Goal: Information Seeking & Learning: Learn about a topic

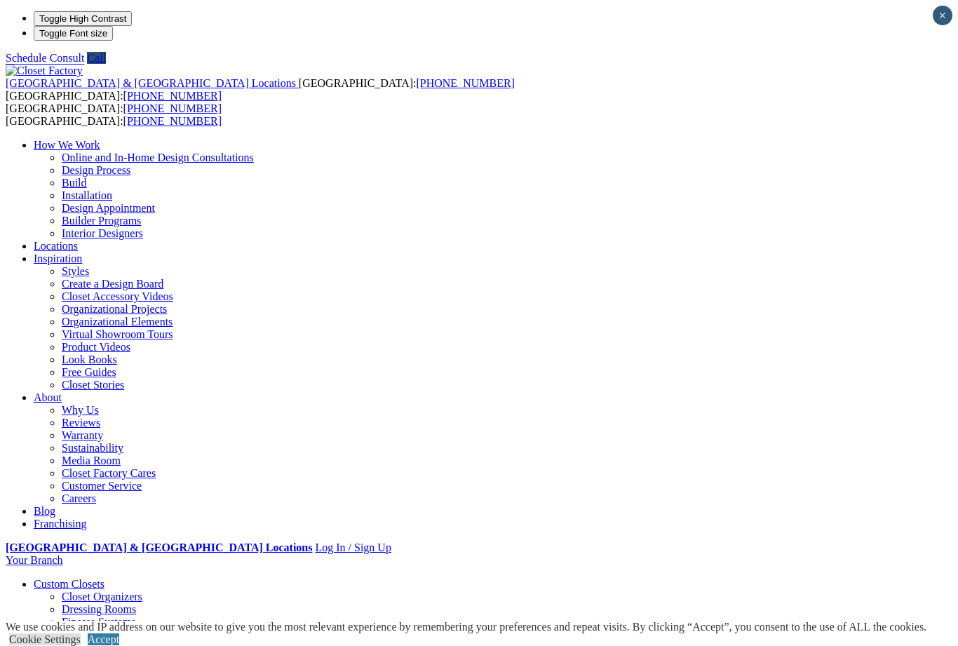
select select "**"
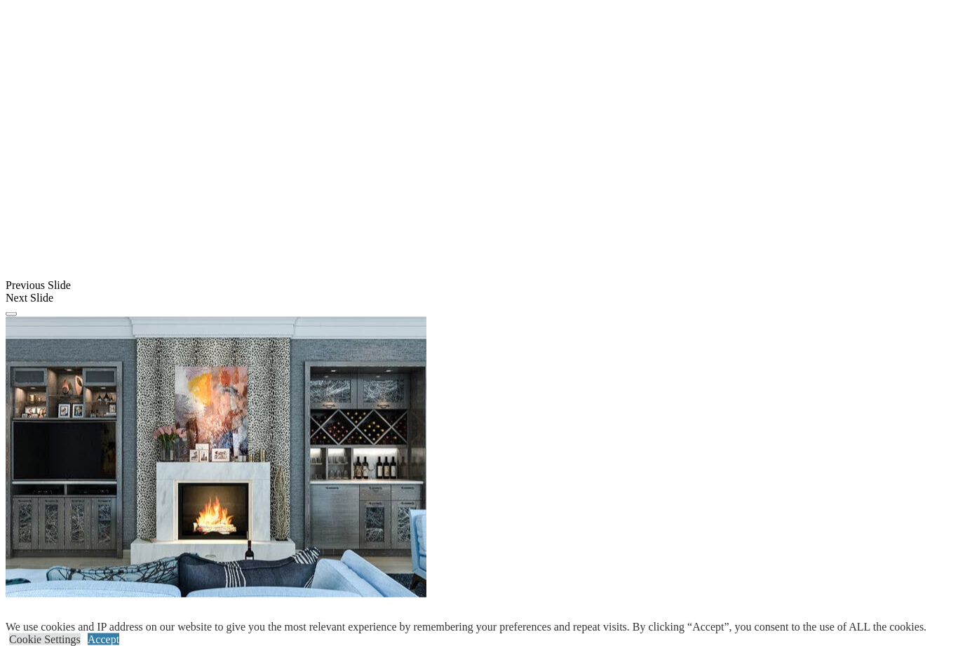
scroll to position [1013, 0]
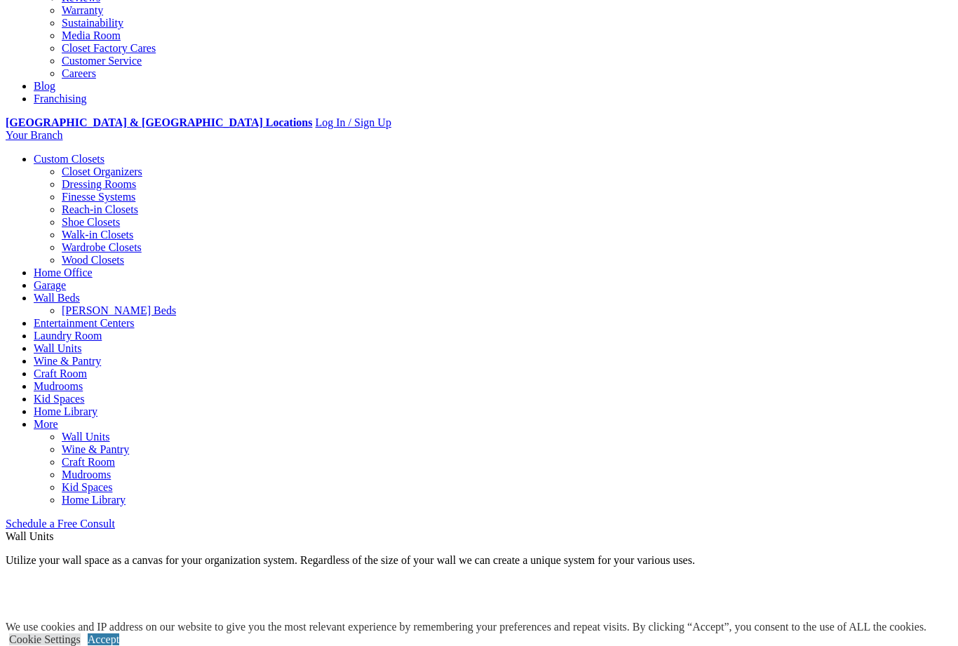
scroll to position [424, 0]
